Goal: Task Accomplishment & Management: Use online tool/utility

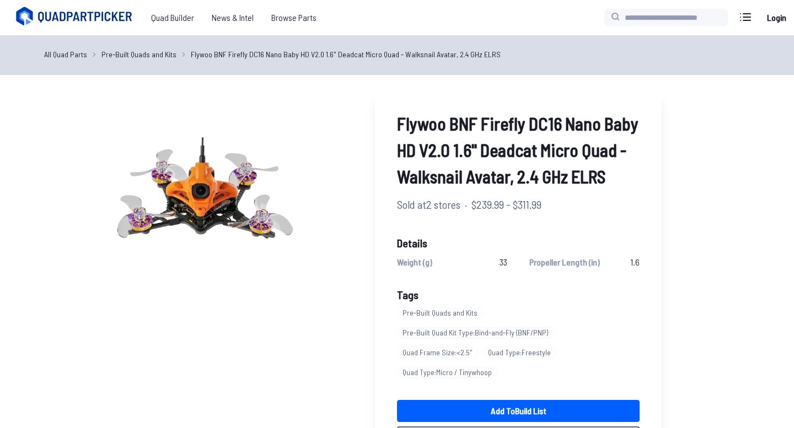
click at [91, 14] on icon at bounding box center [76, 17] width 124 height 22
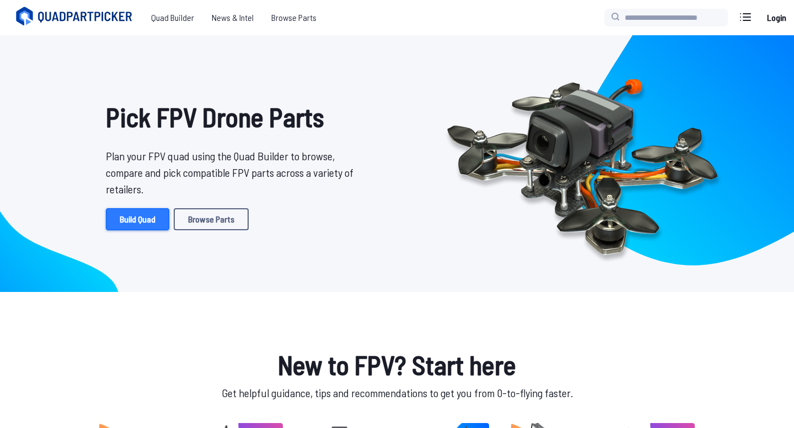
click at [139, 214] on link "Build Quad" at bounding box center [137, 219] width 63 height 22
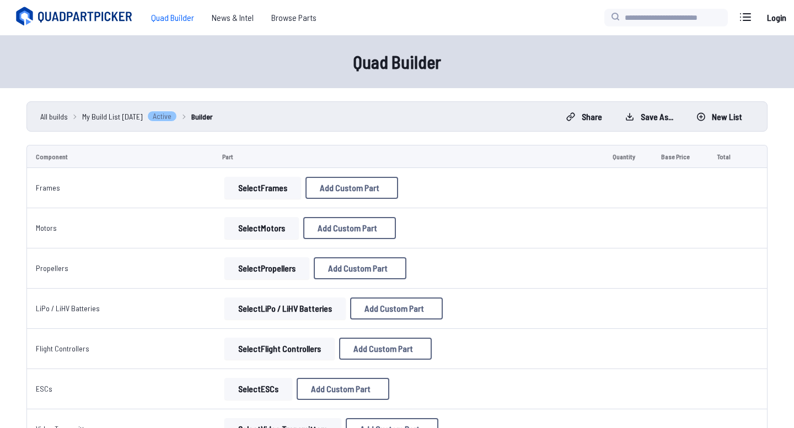
click at [270, 195] on button "Select Frames" at bounding box center [262, 188] width 77 height 22
click at [261, 194] on button "Select Frames" at bounding box center [262, 188] width 77 height 22
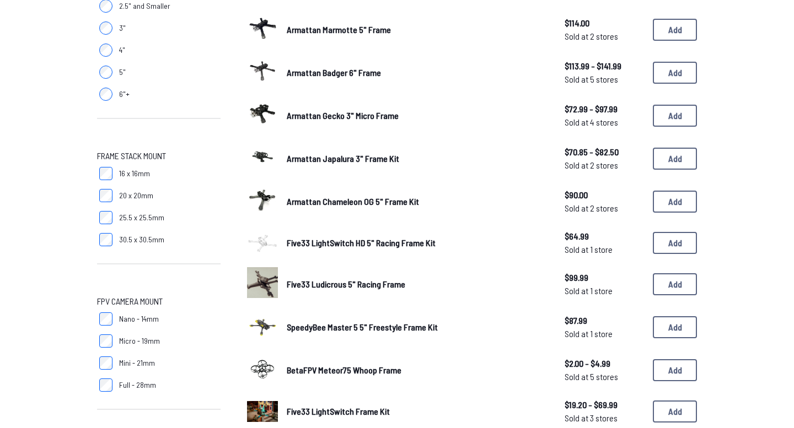
scroll to position [383, 0]
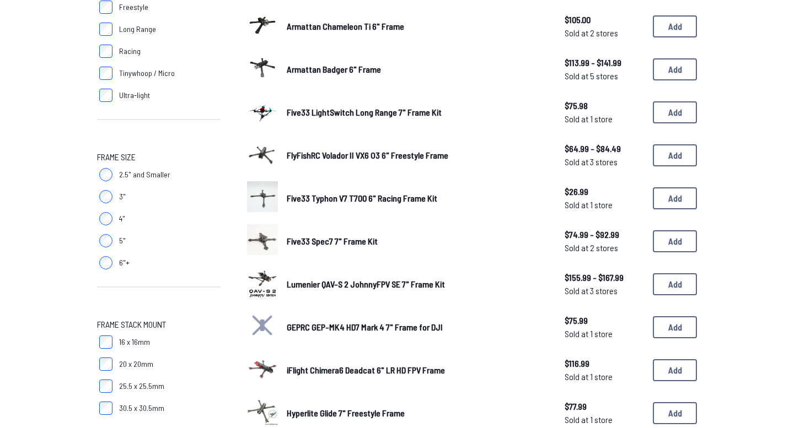
scroll to position [214, 0]
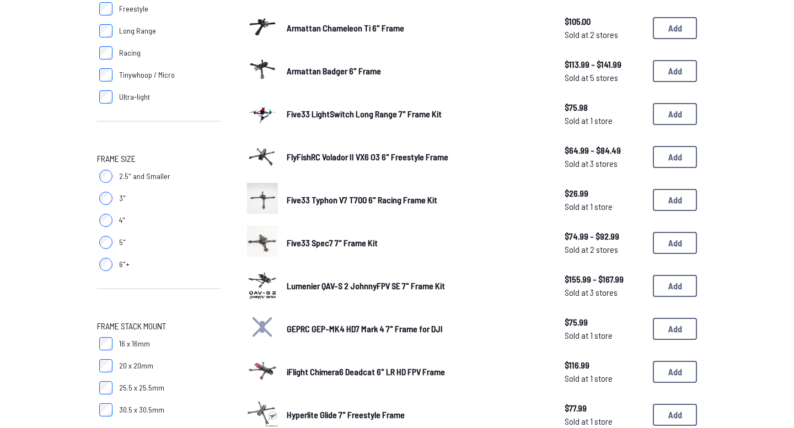
click at [326, 112] on span "Five33 LightSwitch Long Range 7" Frame Kit" at bounding box center [364, 114] width 155 height 10
click at [259, 113] on img at bounding box center [262, 112] width 31 height 41
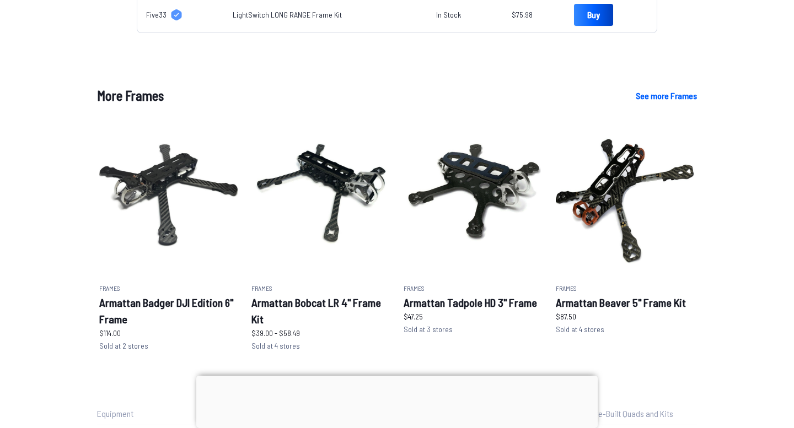
scroll to position [546, 0]
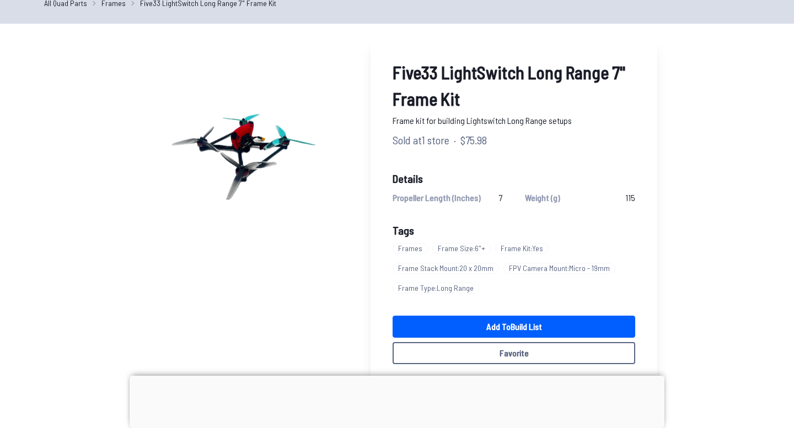
scroll to position [73, 0]
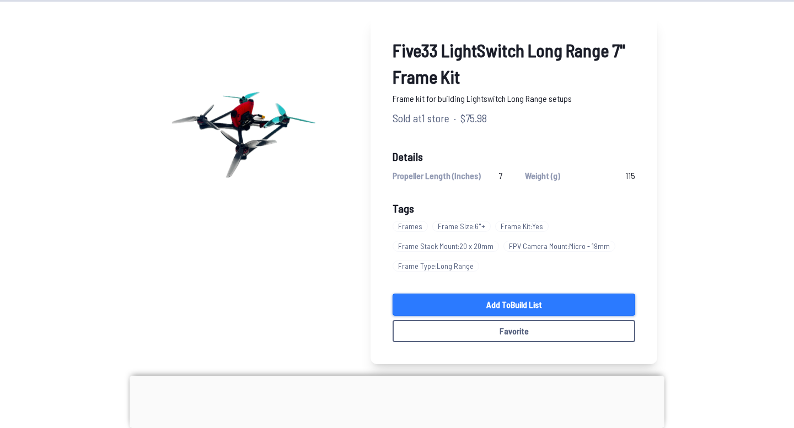
click at [533, 307] on link "Add to Build List" at bounding box center [514, 305] width 243 height 22
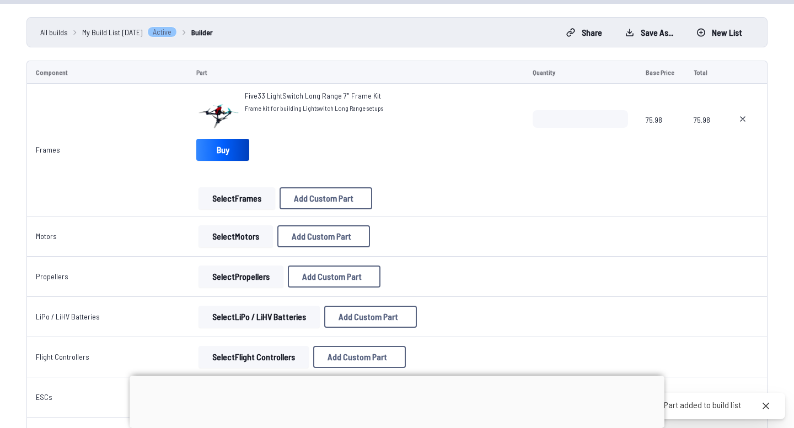
scroll to position [85, 0]
click at [240, 236] on button "Select Motors" at bounding box center [236, 236] width 74 height 22
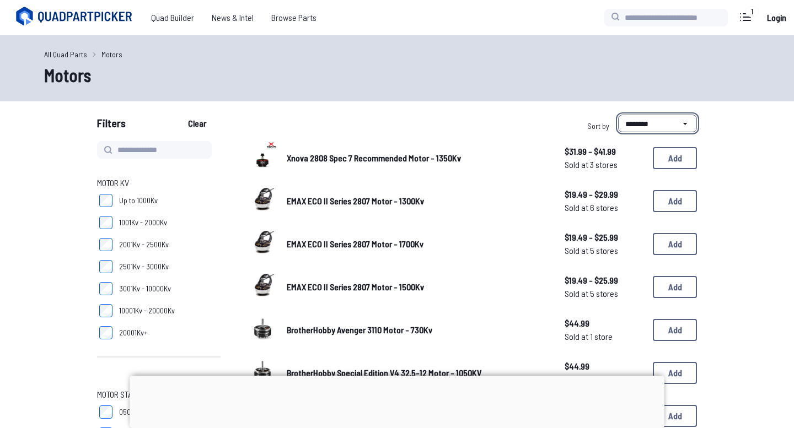
click at [634, 121] on select "**********" at bounding box center [657, 124] width 79 height 18
select select "******"
click at [618, 115] on select "**********" at bounding box center [657, 124] width 79 height 18
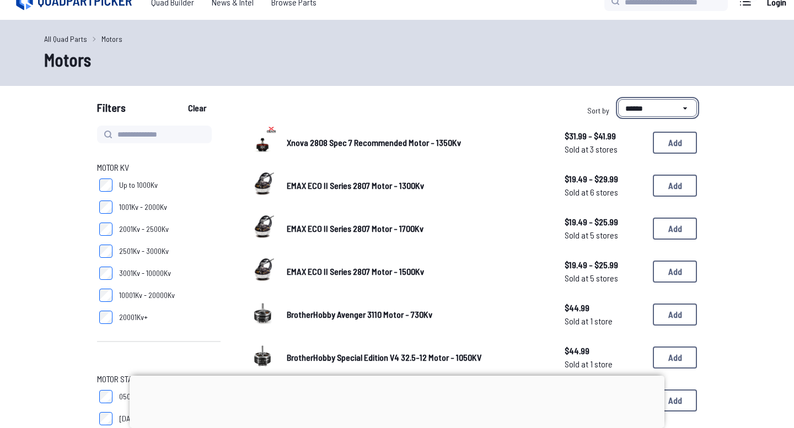
scroll to position [19, 0]
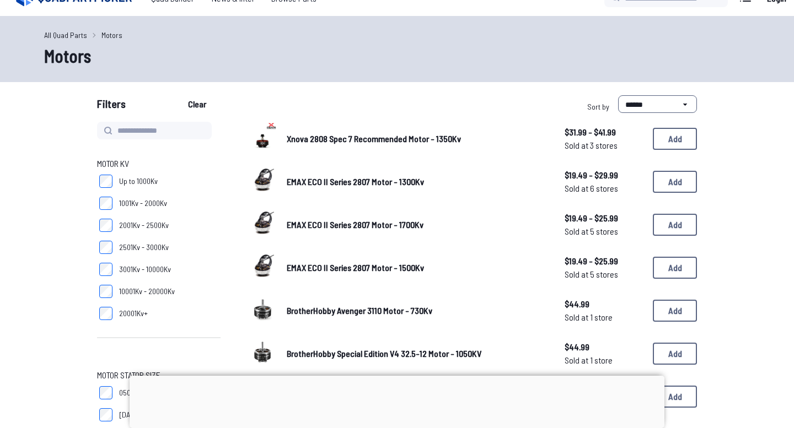
click at [433, 137] on span "Xnova 2808 Spec 7 Recommended Motor - 1350Kv" at bounding box center [374, 138] width 174 height 10
click at [430, 138] on span "Xnova 2808 Spec 7 Recommended Motor - 1350Kv" at bounding box center [374, 138] width 174 height 10
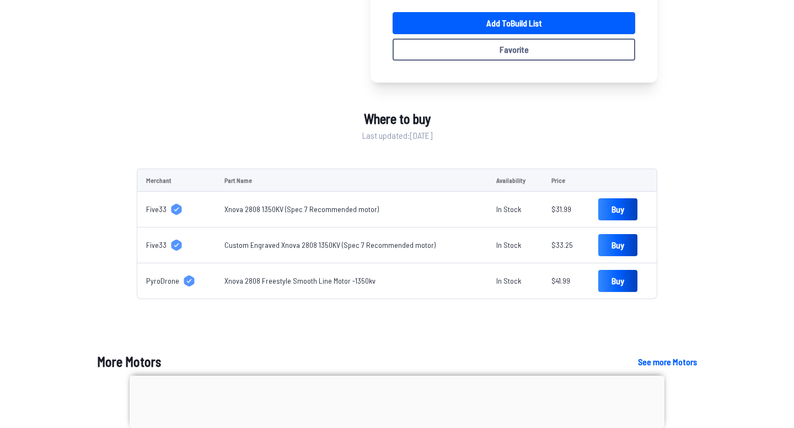
scroll to position [387, 0]
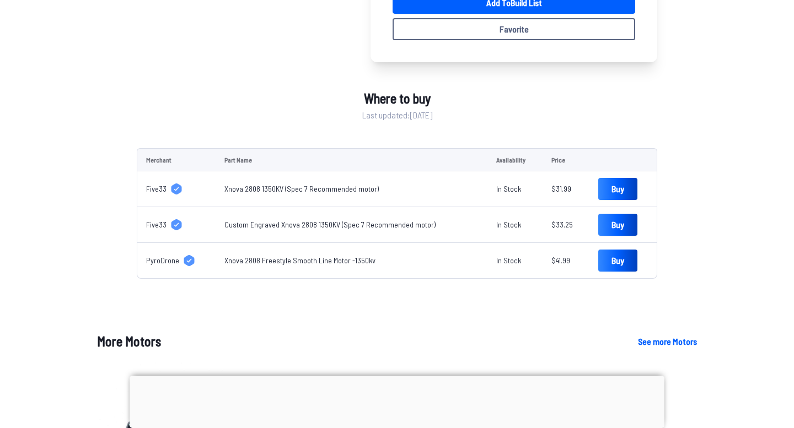
click at [344, 169] on td "Part Name" at bounding box center [351, 159] width 271 height 23
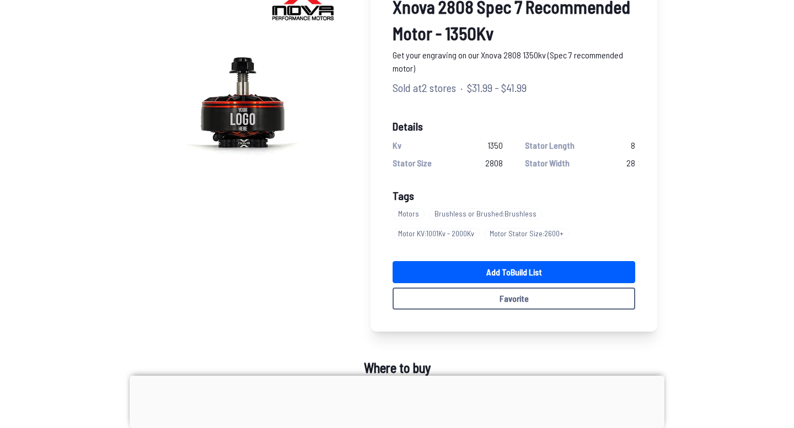
scroll to position [111, 0]
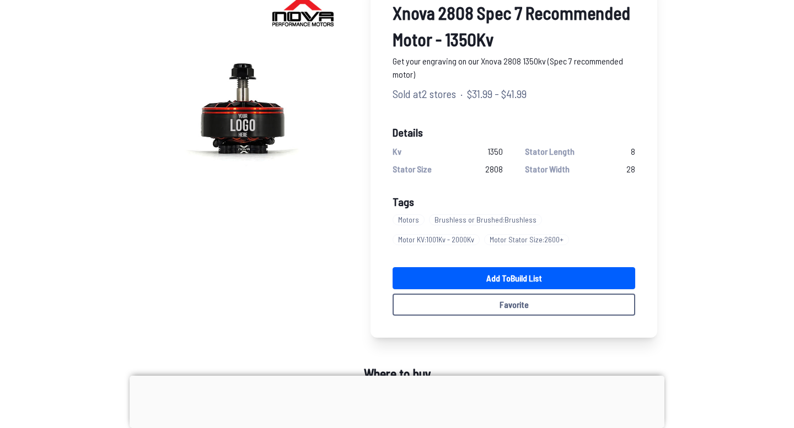
select select "******"
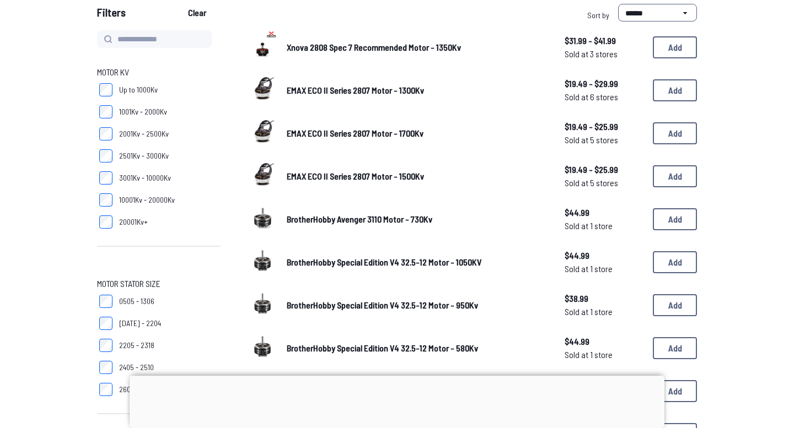
scroll to position [19, 0]
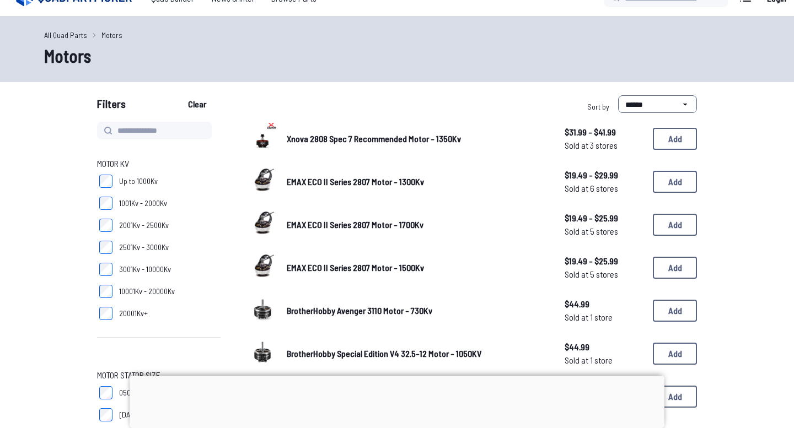
click at [331, 309] on span "BrotherHobby Avenger 3110 Motor - 730Kv" at bounding box center [360, 310] width 146 height 10
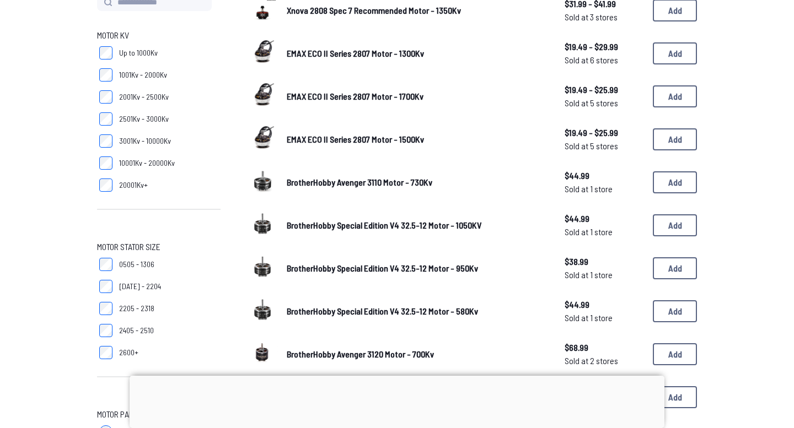
scroll to position [153, 0]
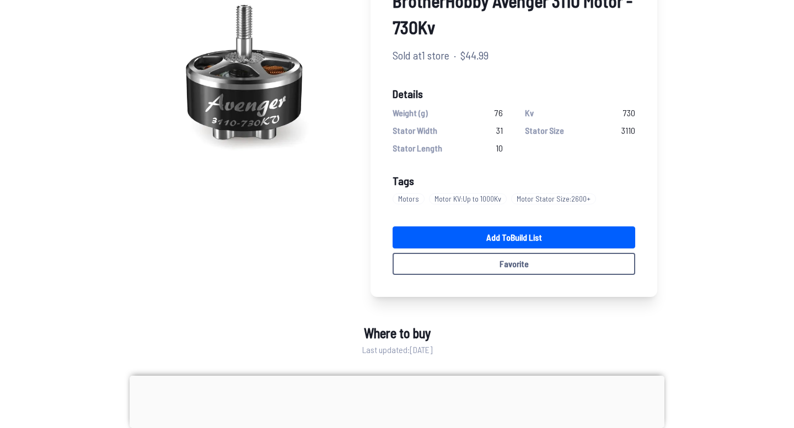
scroll to position [122, 0]
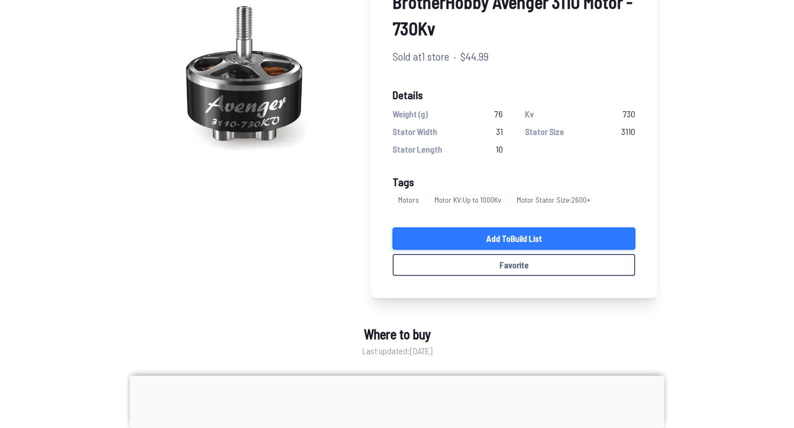
click at [466, 231] on link "Add to Build List" at bounding box center [514, 239] width 243 height 22
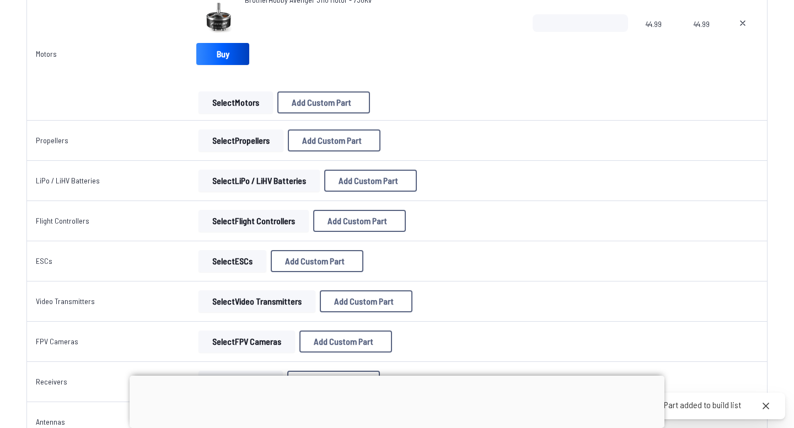
scroll to position [319, 0]
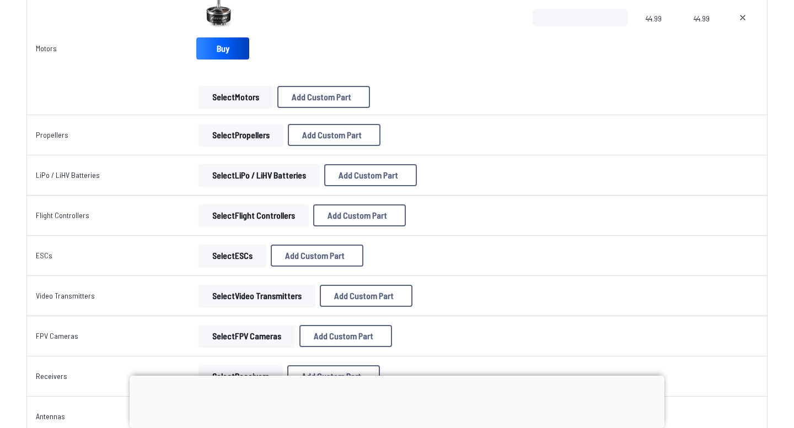
click at [265, 135] on button "Select Propellers" at bounding box center [241, 135] width 85 height 22
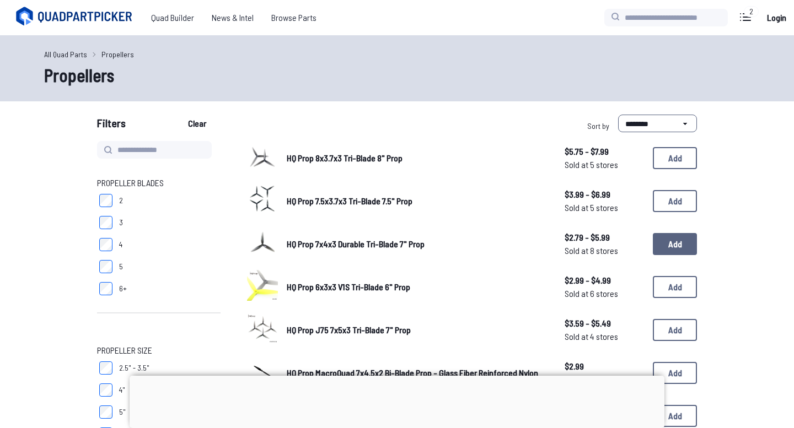
click at [669, 239] on button "Add" at bounding box center [675, 244] width 44 height 22
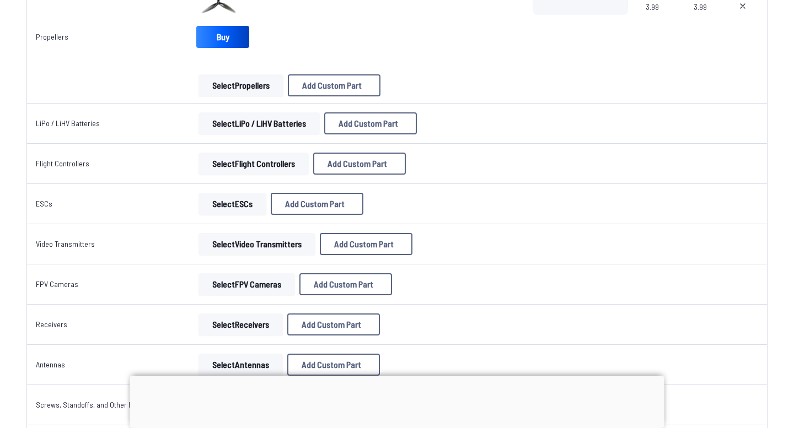
scroll to position [471, 0]
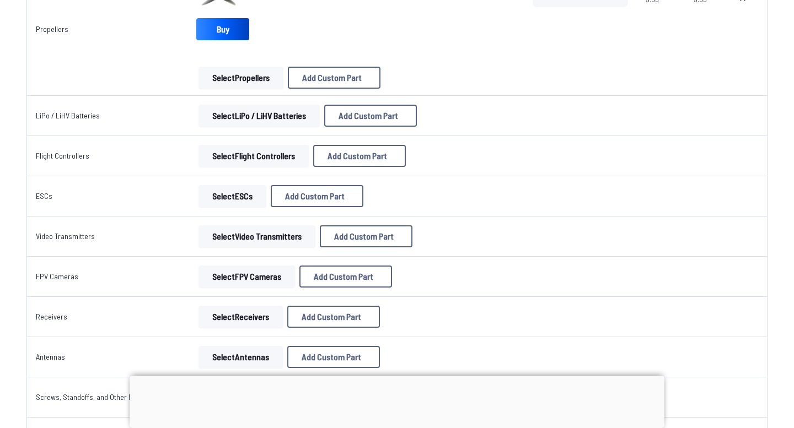
click at [250, 119] on button "Select LiPo / LiHV Batteries" at bounding box center [259, 116] width 121 height 22
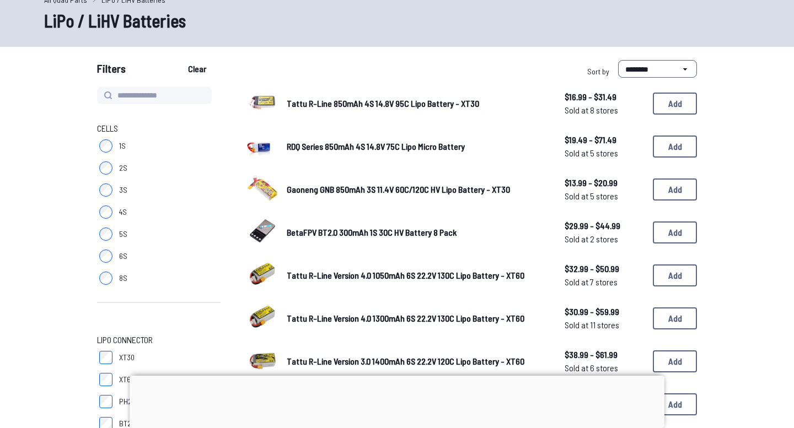
scroll to position [64, 0]
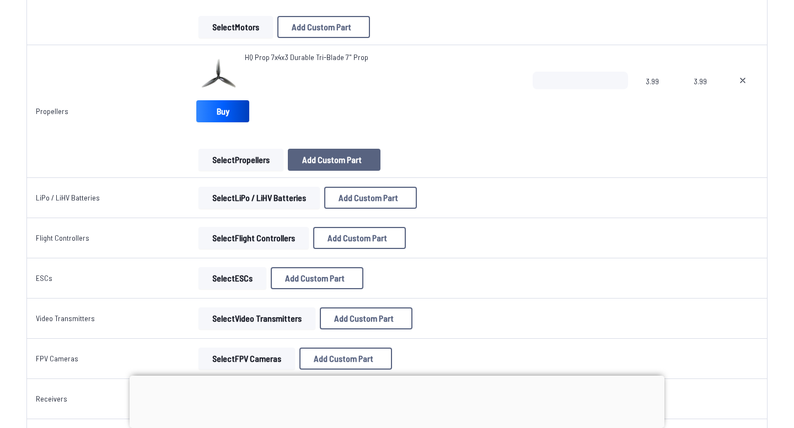
scroll to position [389, 0]
click at [245, 160] on button "Select Propellers" at bounding box center [241, 159] width 85 height 22
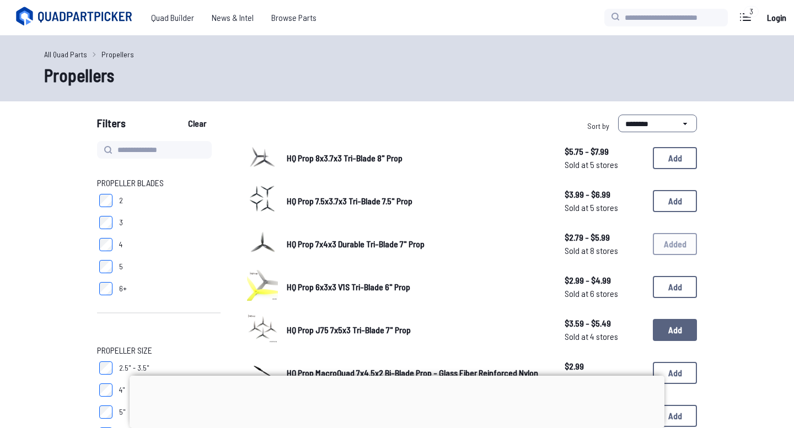
click at [677, 325] on button "Add" at bounding box center [675, 330] width 44 height 22
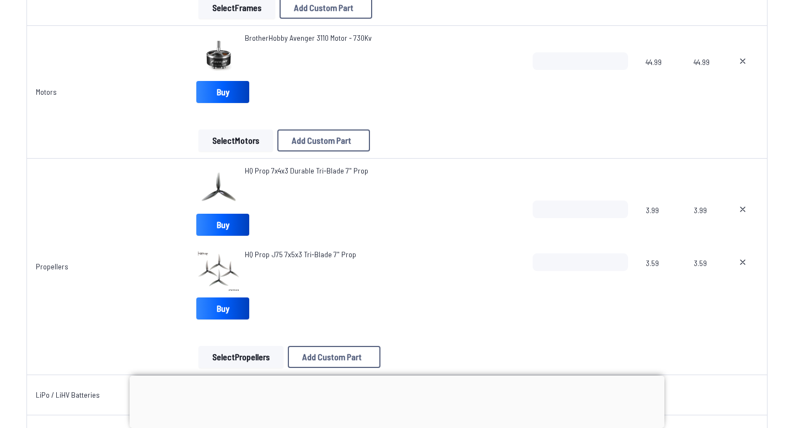
scroll to position [324, 0]
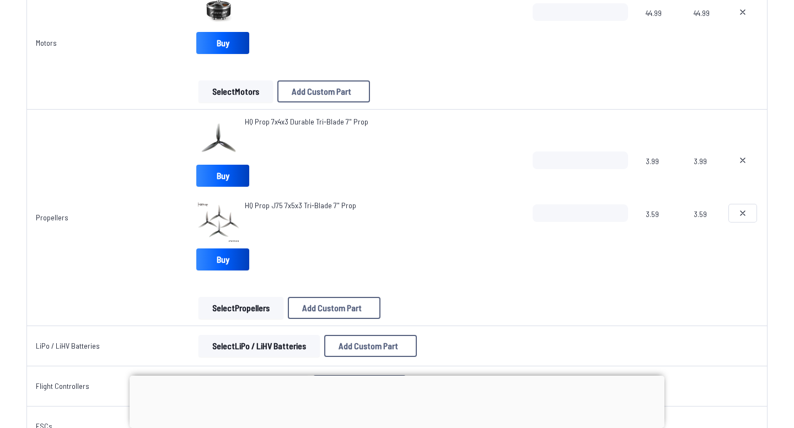
click at [742, 210] on icon at bounding box center [742, 213] width 9 height 9
type textarea "**********"
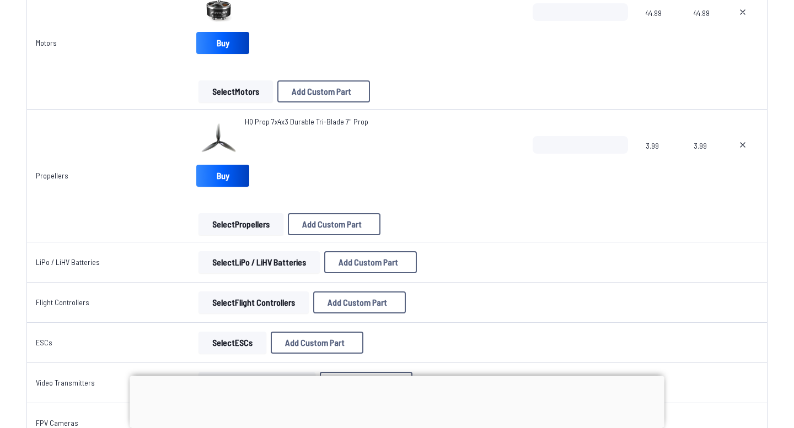
click at [232, 243] on td "Select LiPo / LiHV Batteries Add Custom Part Add Custom Part Part name* Brand /…" at bounding box center [355, 263] width 336 height 40
click at [233, 232] on button "Select Propellers" at bounding box center [241, 224] width 85 height 22
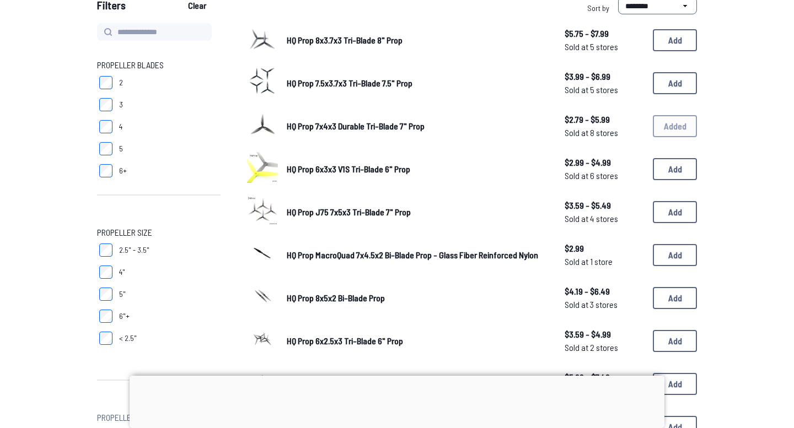
scroll to position [117, 0]
click at [689, 168] on button "Add" at bounding box center [675, 170] width 44 height 22
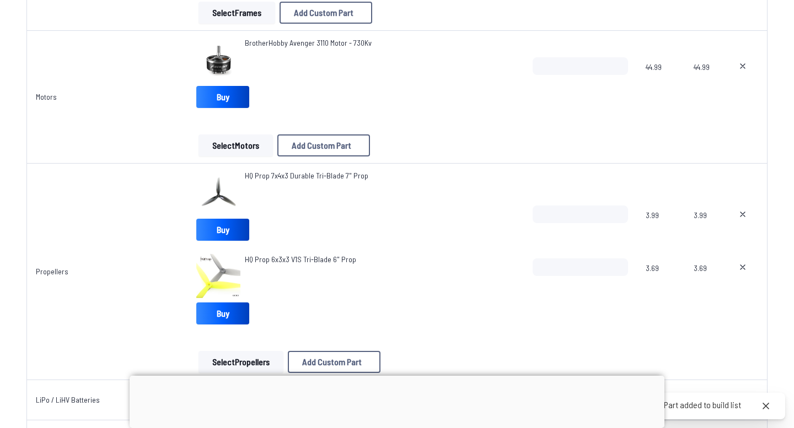
scroll to position [271, 0]
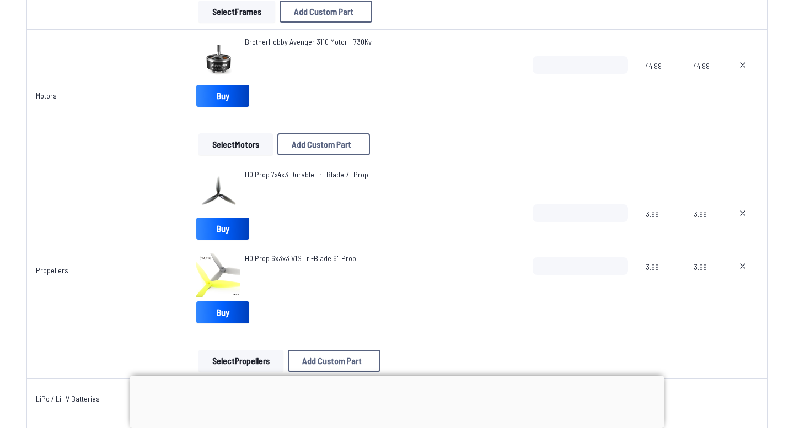
click at [258, 363] on button "Select Propellers" at bounding box center [241, 361] width 85 height 22
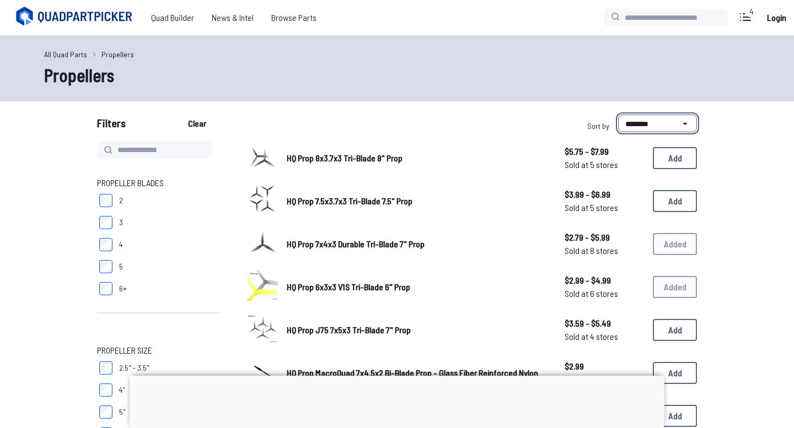
click at [647, 120] on select "**********" at bounding box center [657, 124] width 79 height 18
select select "**********"
click at [618, 115] on select "**********" at bounding box center [657, 124] width 79 height 18
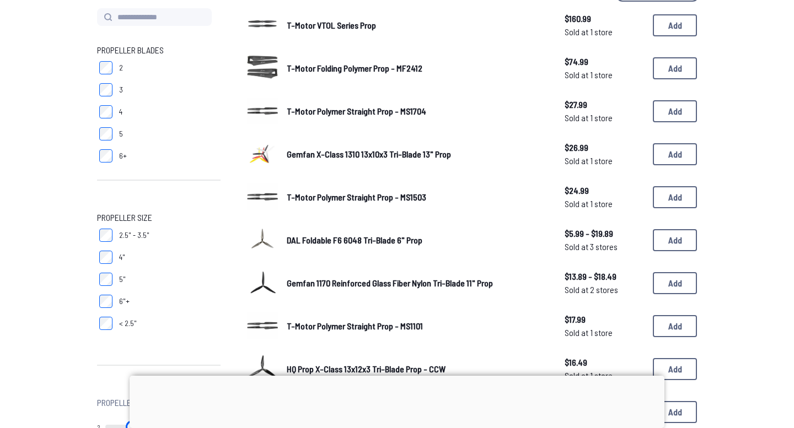
scroll to position [138, 0]
